Goal: Task Accomplishment & Management: Manage account settings

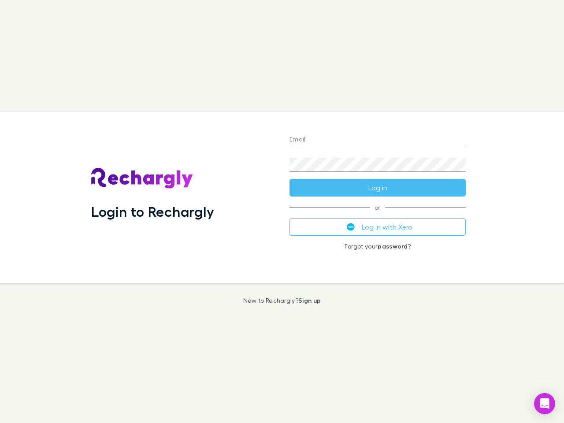
click at [282, 212] on div "Login to Rechargly" at bounding box center [183, 197] width 198 height 171
click at [378, 140] on input "Email" at bounding box center [378, 140] width 176 height 14
click at [378, 188] on button "Log in" at bounding box center [378, 188] width 176 height 18
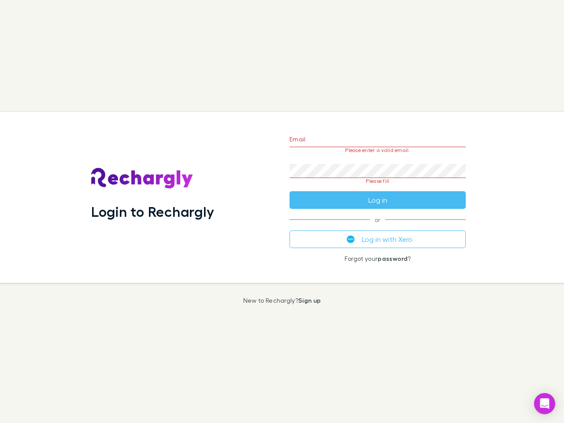
click at [378, 227] on div "Email Please enter a valid email. Password Please fill Log in or Log in with Xe…" at bounding box center [378, 197] width 190 height 171
click at [545, 404] on icon "Open Intercom Messenger" at bounding box center [544, 404] width 9 height 11
